Goal: Transaction & Acquisition: Purchase product/service

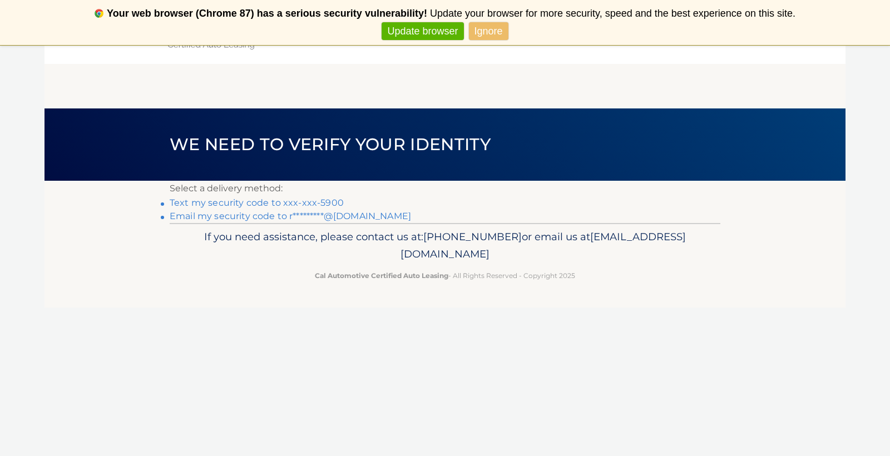
click at [262, 203] on link "Text my security code to xxx-xxx-5900" at bounding box center [257, 203] width 174 height 11
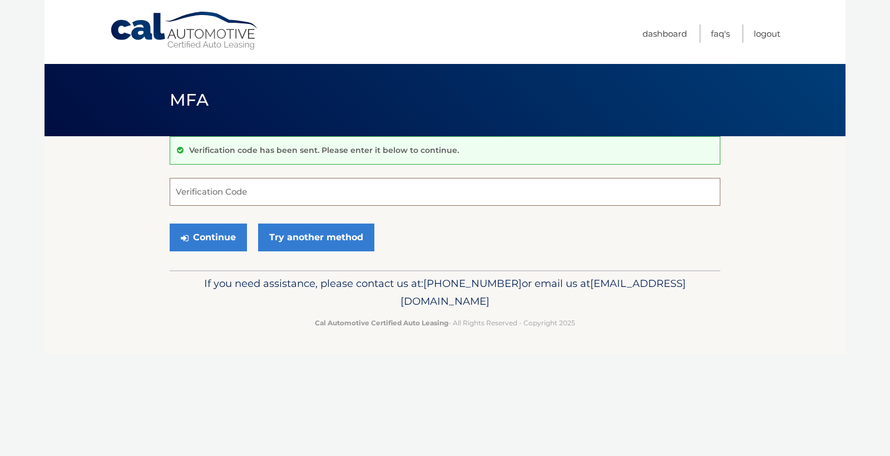
click at [220, 194] on input "Verification Code" at bounding box center [445, 192] width 551 height 28
type input "527745"
click at [208, 235] on button "Continue" at bounding box center [208, 238] width 77 height 28
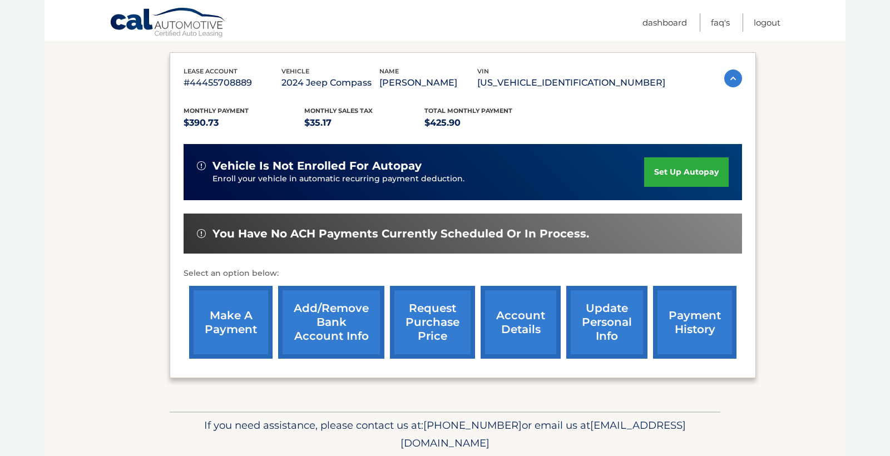
scroll to position [180, 0]
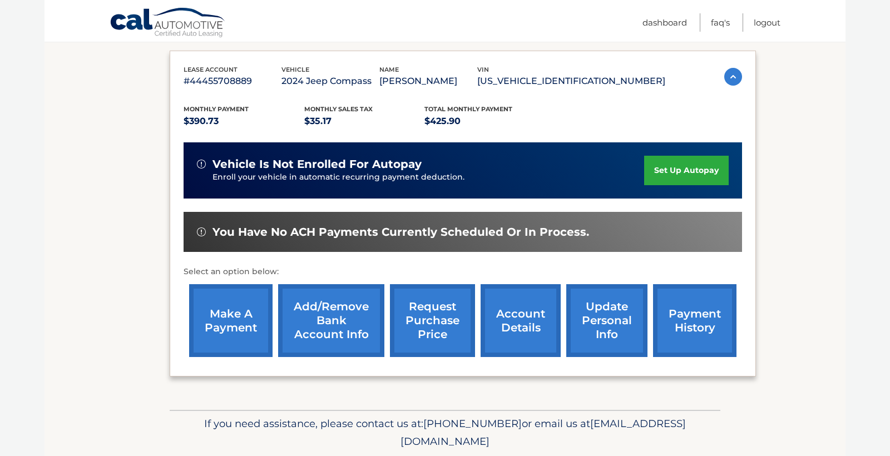
click at [213, 306] on link "make a payment" at bounding box center [230, 320] width 83 height 73
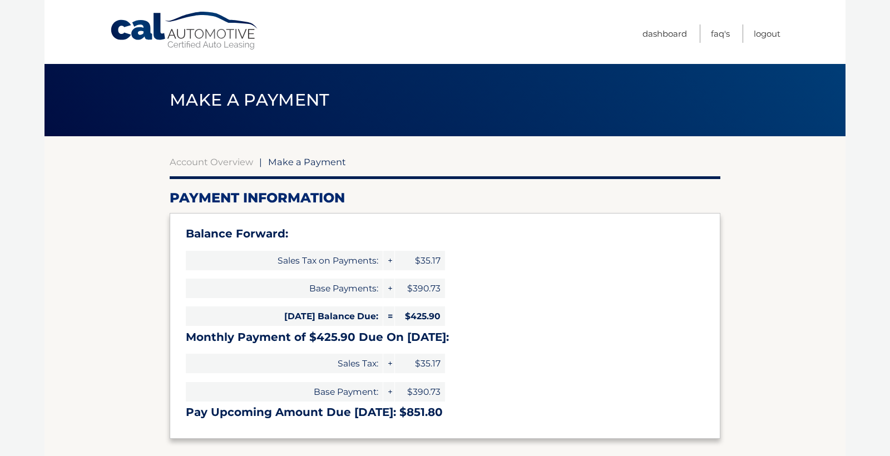
select select "MDkyNThlM2MtOGQ1MC00NGI2LTgwZGYtZjQyZGM0ODEwMjIz"
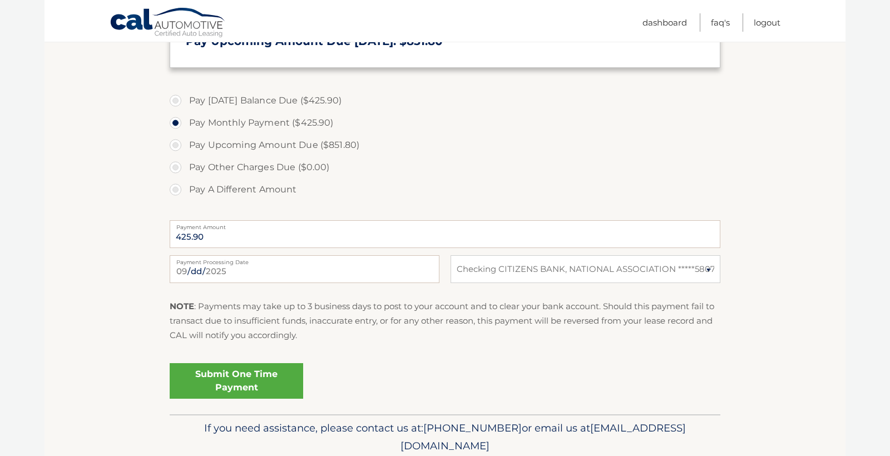
scroll to position [411, 0]
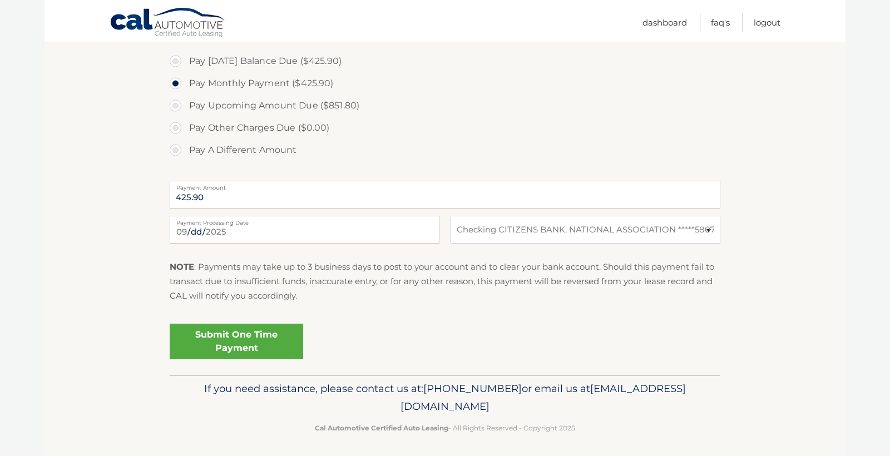
click at [267, 343] on link "Submit One Time Payment" at bounding box center [237, 342] width 134 height 36
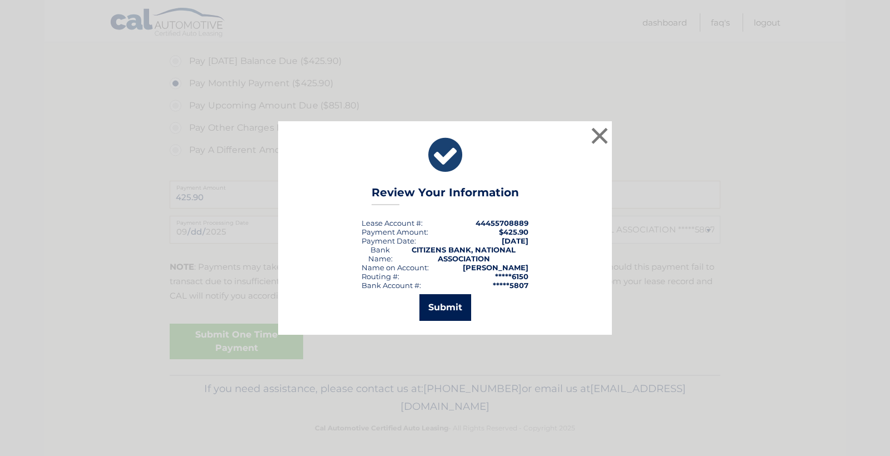
click at [455, 302] on button "Submit" at bounding box center [446, 307] width 52 height 27
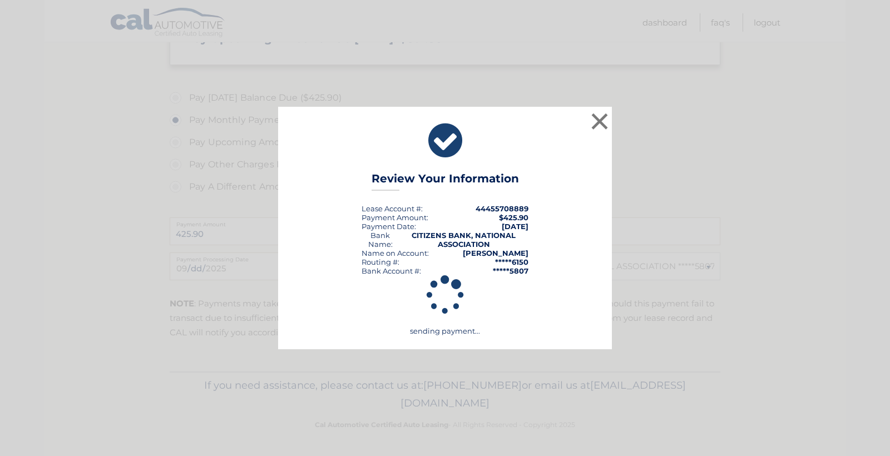
scroll to position [371, 0]
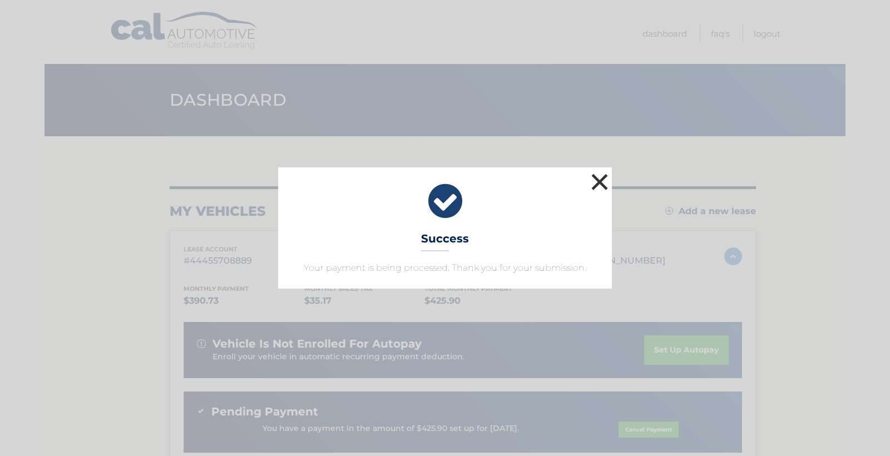
click at [604, 182] on button "×" at bounding box center [600, 182] width 22 height 22
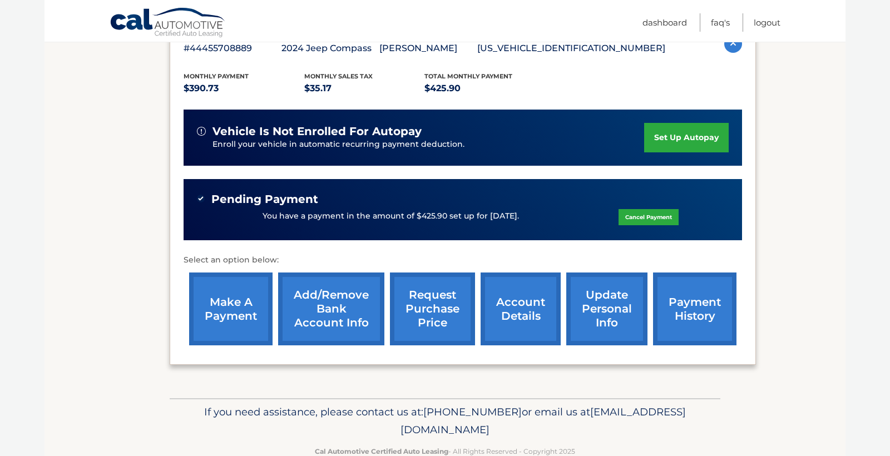
scroll to position [236, 0]
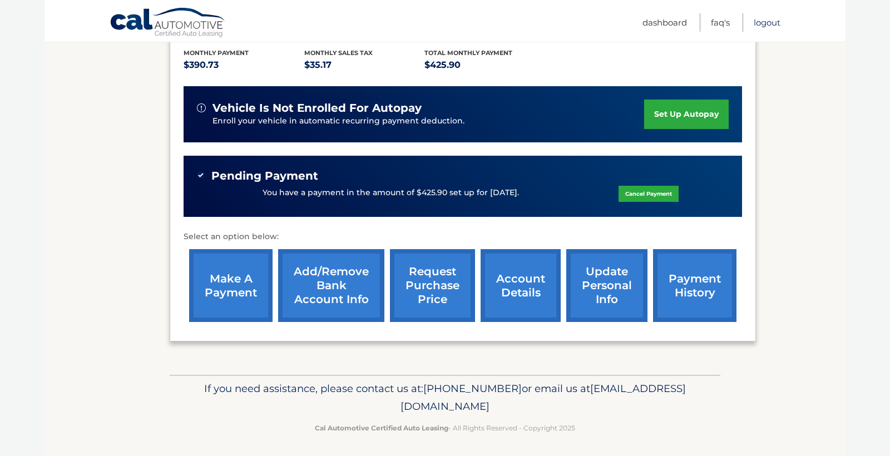
click at [767, 26] on link "Logout" at bounding box center [767, 22] width 27 height 18
